Goal: Information Seeking & Learning: Learn about a topic

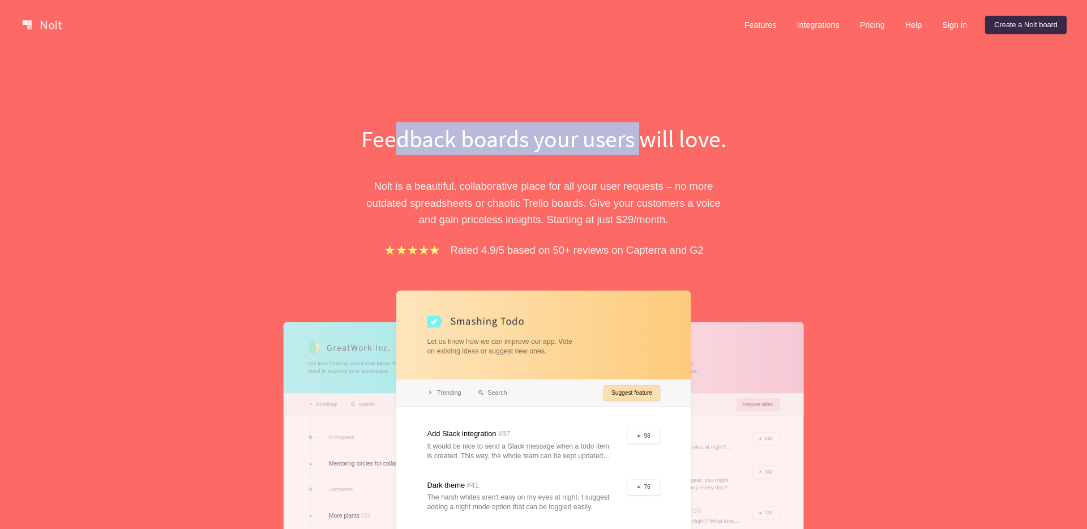
click at [637, 139] on h1 "Feedback boards your users will love." at bounding box center [543, 138] width 391 height 33
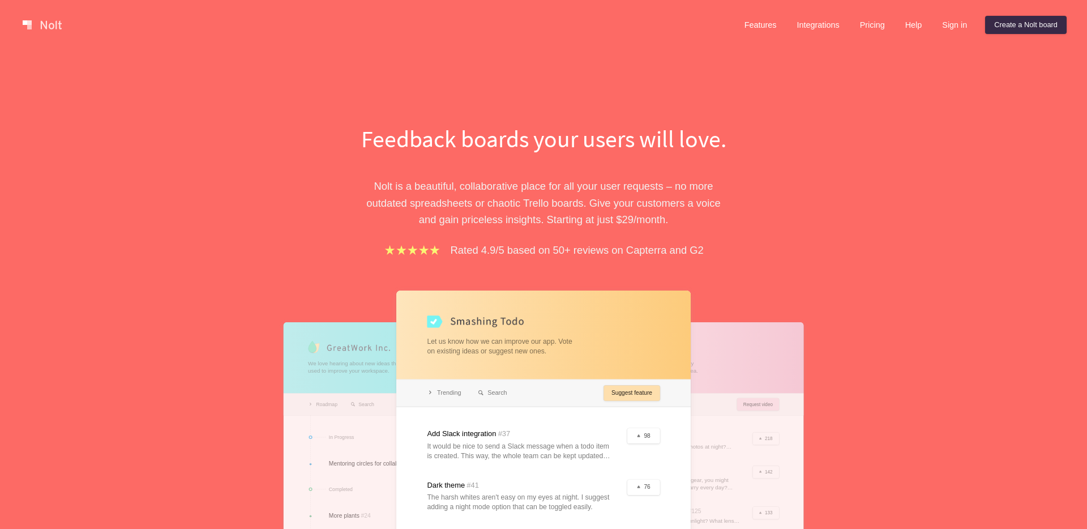
click at [890, 8] on div "Features Integrations Pricing Help Sign in Create a [PERSON_NAME] board Menu" at bounding box center [543, 25] width 1087 height 50
click at [878, 23] on link "Pricing" at bounding box center [872, 25] width 43 height 18
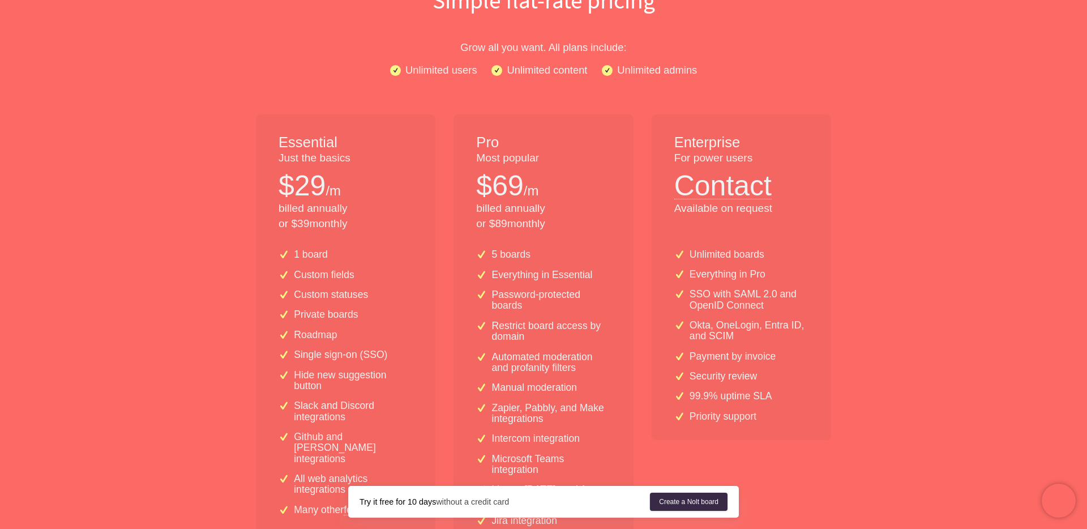
scroll to position [155, 0]
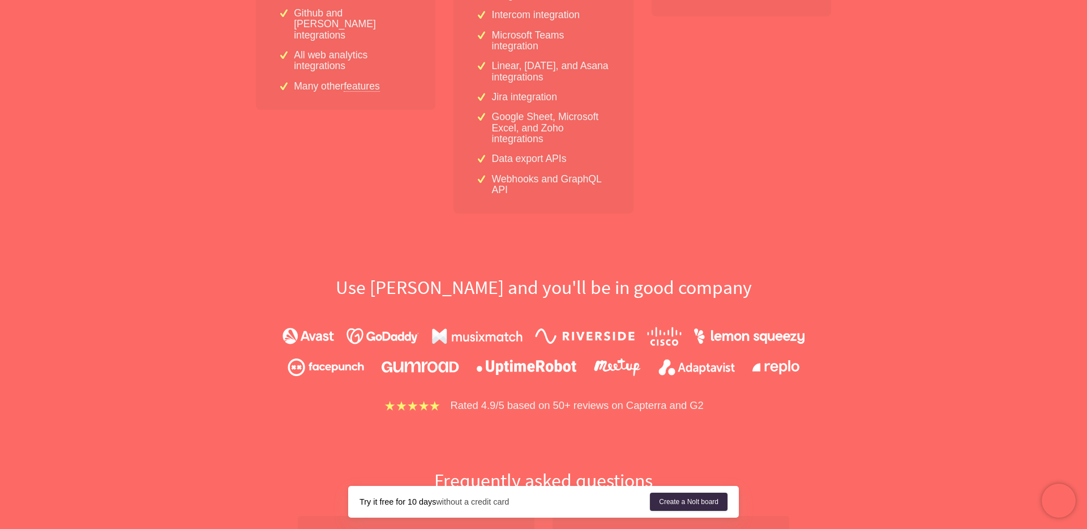
scroll to position [628, 0]
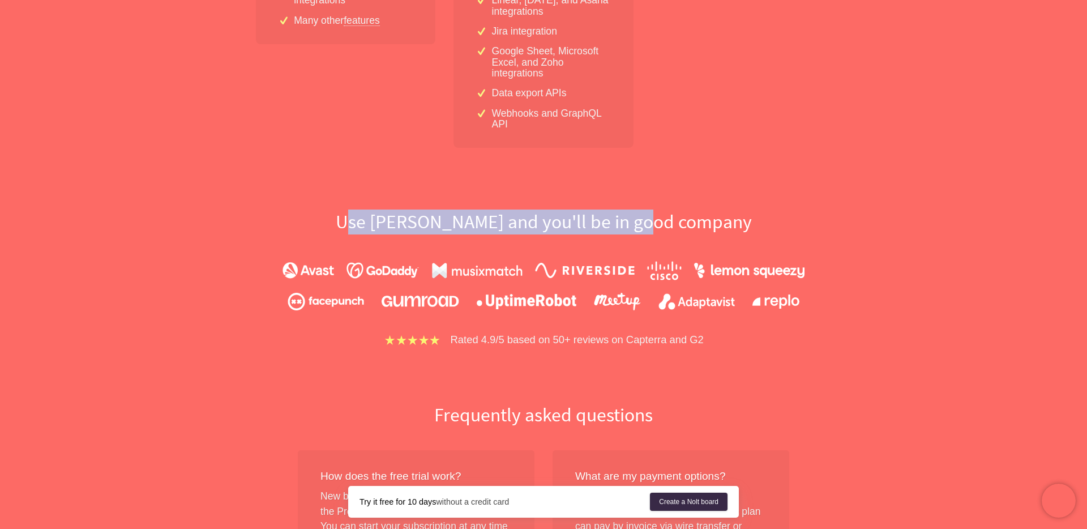
drag, startPoint x: 395, startPoint y: 225, endPoint x: 691, endPoint y: 223, distance: 296.0
click at [691, 223] on h2 "Use [PERSON_NAME] and you'll be in good company" at bounding box center [543, 221] width 724 height 25
click at [549, 223] on h2 "Use [PERSON_NAME] and you'll be in good company" at bounding box center [543, 221] width 724 height 25
drag, startPoint x: 399, startPoint y: 222, endPoint x: 693, endPoint y: 220, distance: 293.8
click at [693, 220] on h2 "Use [PERSON_NAME] and you'll be in good company" at bounding box center [543, 221] width 724 height 25
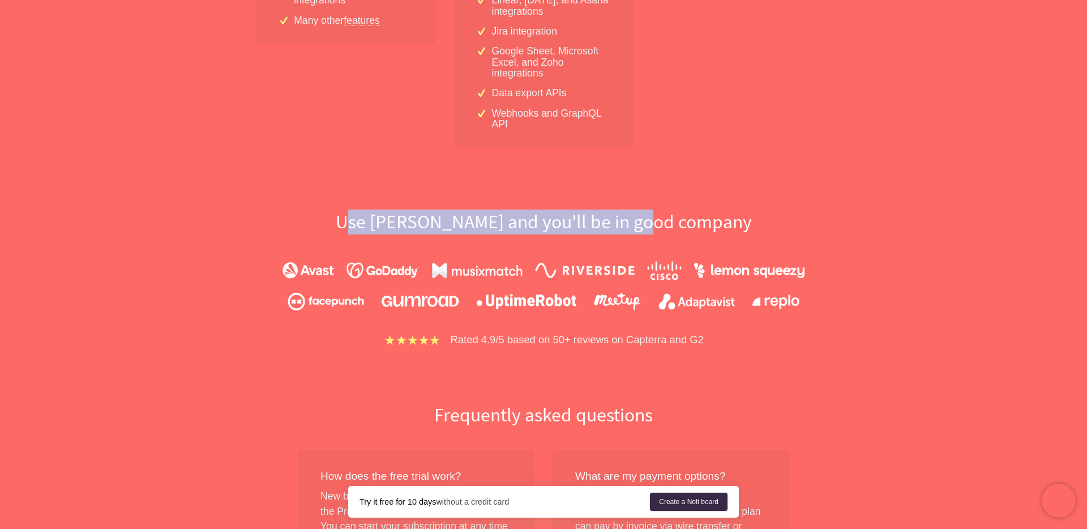
click at [543, 221] on h2 "Use [PERSON_NAME] and you'll be in good company" at bounding box center [543, 221] width 724 height 25
drag, startPoint x: 398, startPoint y: 222, endPoint x: 693, endPoint y: 226, distance: 294.9
click at [693, 226] on h2 "Use [PERSON_NAME] and you'll be in good company" at bounding box center [543, 221] width 724 height 25
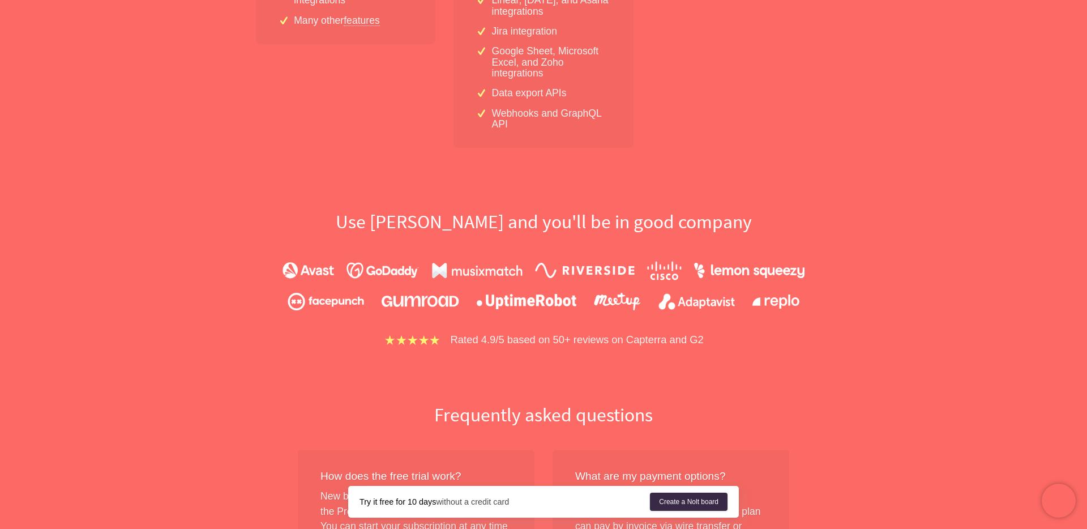
click at [552, 224] on h2 "Use [PERSON_NAME] and you'll be in good company" at bounding box center [543, 221] width 724 height 25
click at [177, 237] on div "Features Integrations Pricing Help Sign in Create a [PERSON_NAME] board Menu Si…" at bounding box center [543, 318] width 1087 height 1893
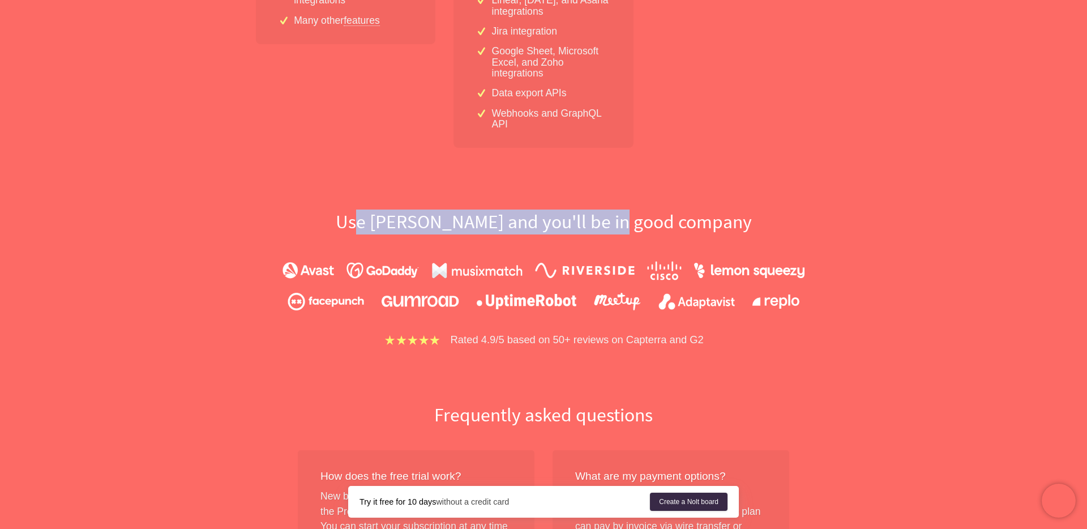
drag, startPoint x: 406, startPoint y: 227, endPoint x: 665, endPoint y: 222, distance: 259.3
click at [665, 222] on h2 "Use [PERSON_NAME] and you'll be in good company" at bounding box center [543, 221] width 724 height 25
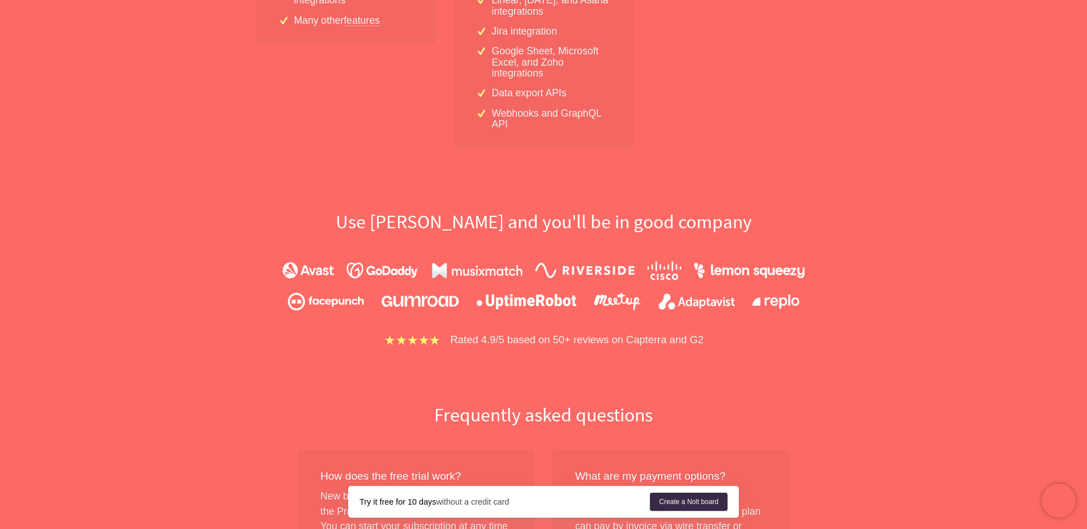
scroll to position [941, 0]
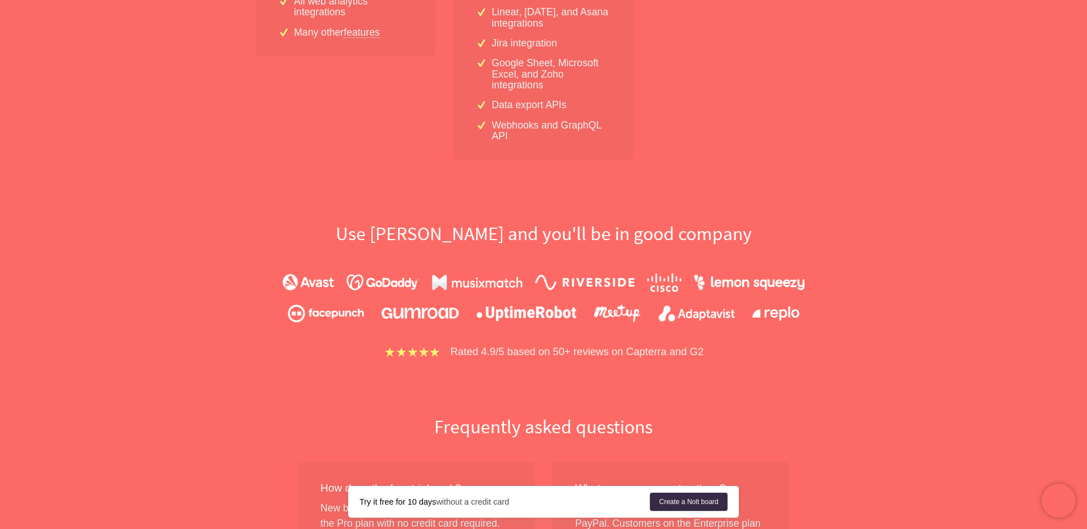
scroll to position [0, 0]
